Goal: Task Accomplishment & Management: Manage account settings

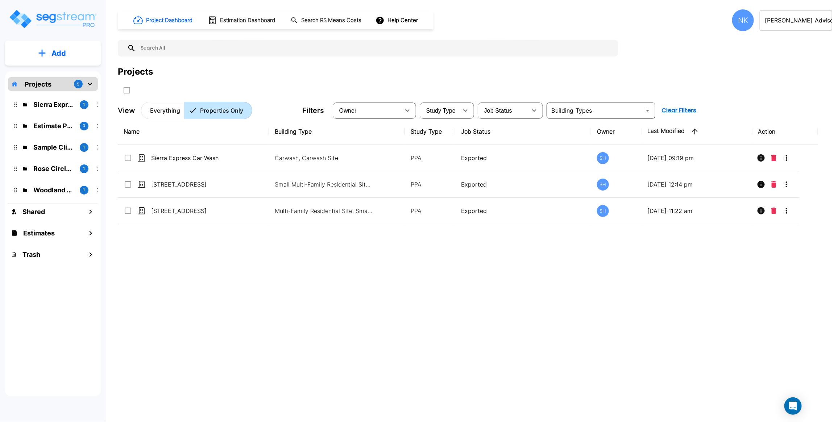
click at [743, 19] on div "NK" at bounding box center [743, 20] width 22 height 22
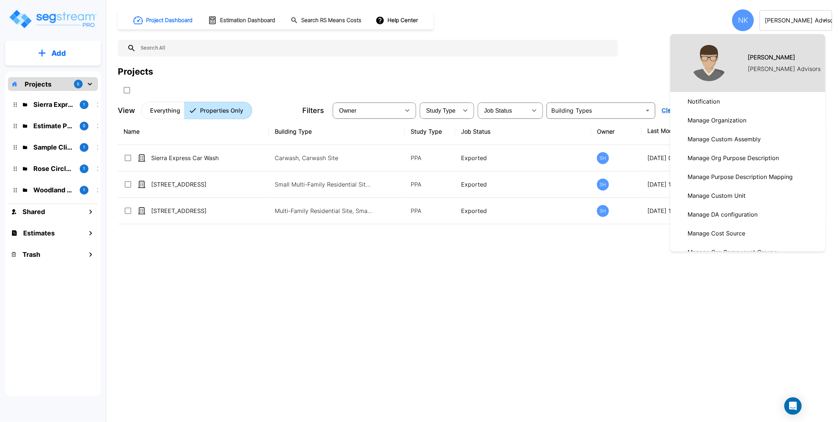
scroll to position [295, 0]
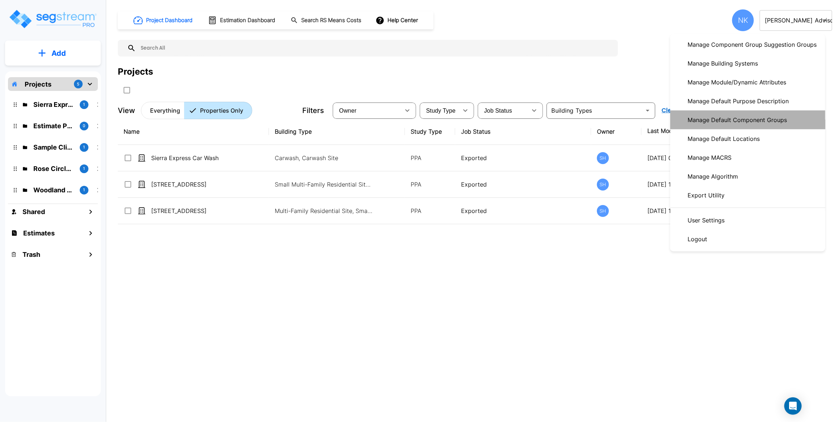
click at [724, 117] on p "Manage Default Component Groups" at bounding box center [737, 120] width 105 height 14
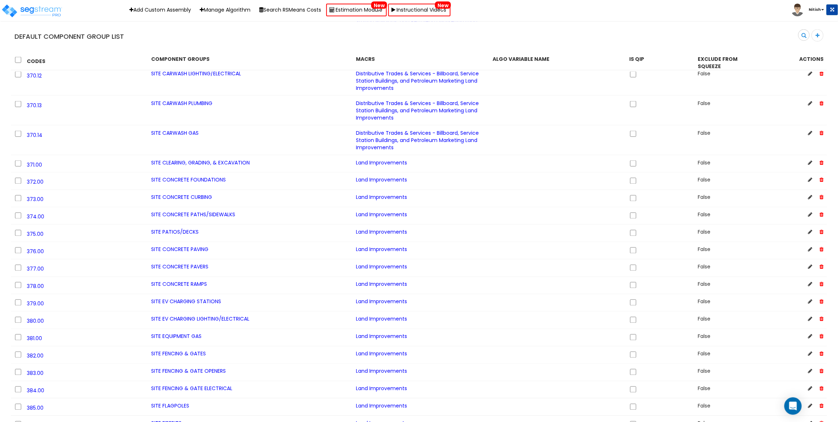
scroll to position [7369, 0]
click at [811, 8] on b "Nitish" at bounding box center [815, 9] width 12 height 5
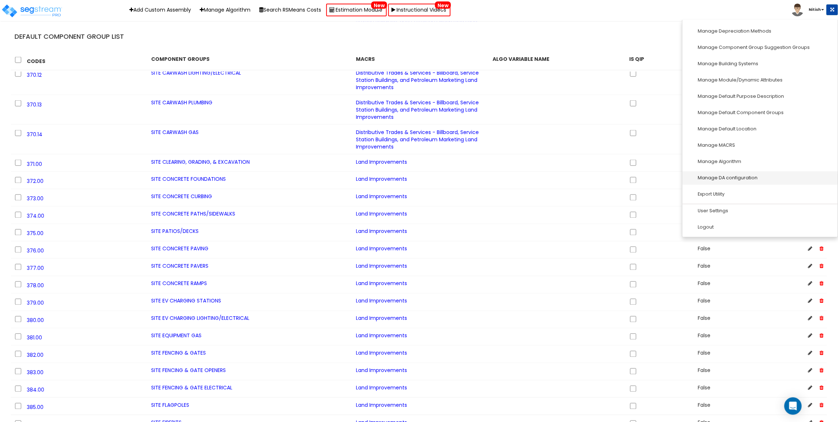
scroll to position [7433, 0]
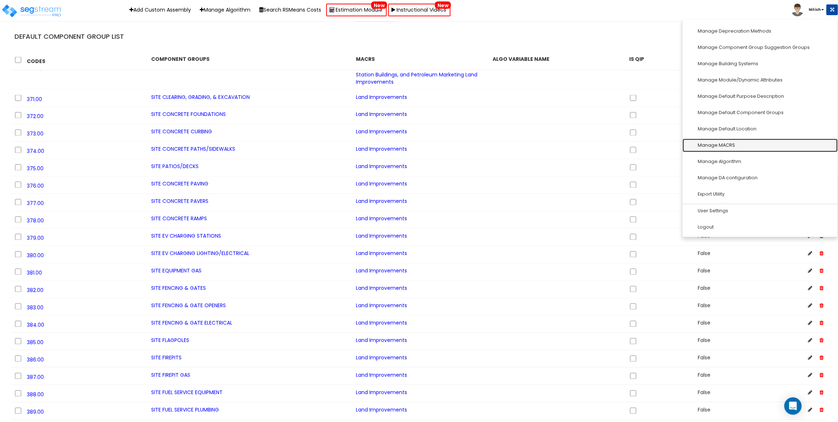
click at [733, 146] on link "Manage MACRS" at bounding box center [760, 145] width 155 height 13
